Goal: Task Accomplishment & Management: Use online tool/utility

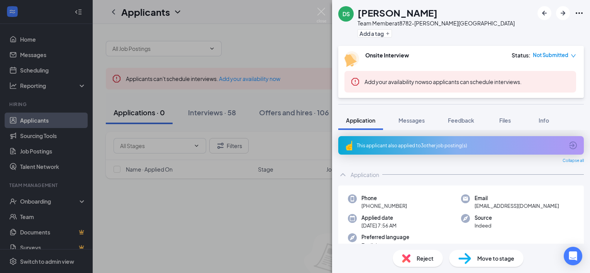
click at [421, 258] on span "Reject" at bounding box center [425, 258] width 17 height 8
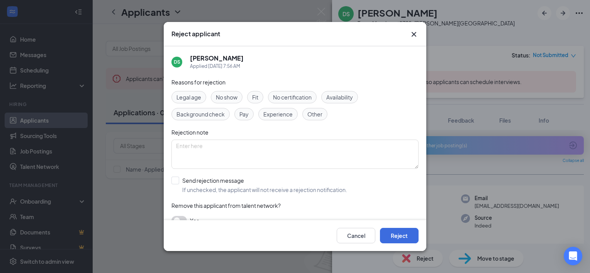
click at [338, 98] on span "Availability" at bounding box center [339, 97] width 27 height 8
click at [320, 114] on span "Other" at bounding box center [314, 114] width 15 height 8
click at [338, 98] on span "Availability" at bounding box center [339, 97] width 27 height 8
drag, startPoint x: 238, startPoint y: 154, endPoint x: 244, endPoint y: 150, distance: 7.4
click at [239, 153] on textarea at bounding box center [294, 154] width 247 height 29
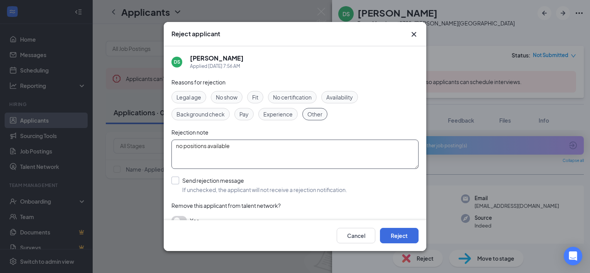
type textarea "no positions available"
click at [174, 179] on input "Send rejection message If unchecked, the applicant will not receive a rejection…" at bounding box center [259, 185] width 176 height 17
checkbox input "true"
click at [393, 234] on button "Reject" at bounding box center [399, 235] width 39 height 15
